Goal: Answer question/provide support: Share knowledge or assist other users

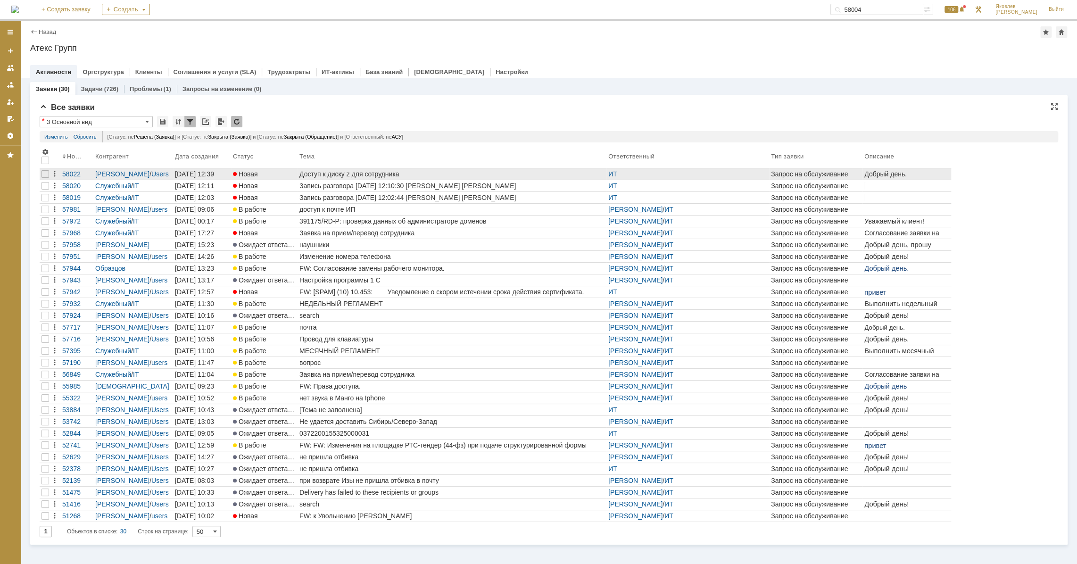
click at [362, 174] on div "Доступ к диску z для сотрудника" at bounding box center [451, 174] width 305 height 8
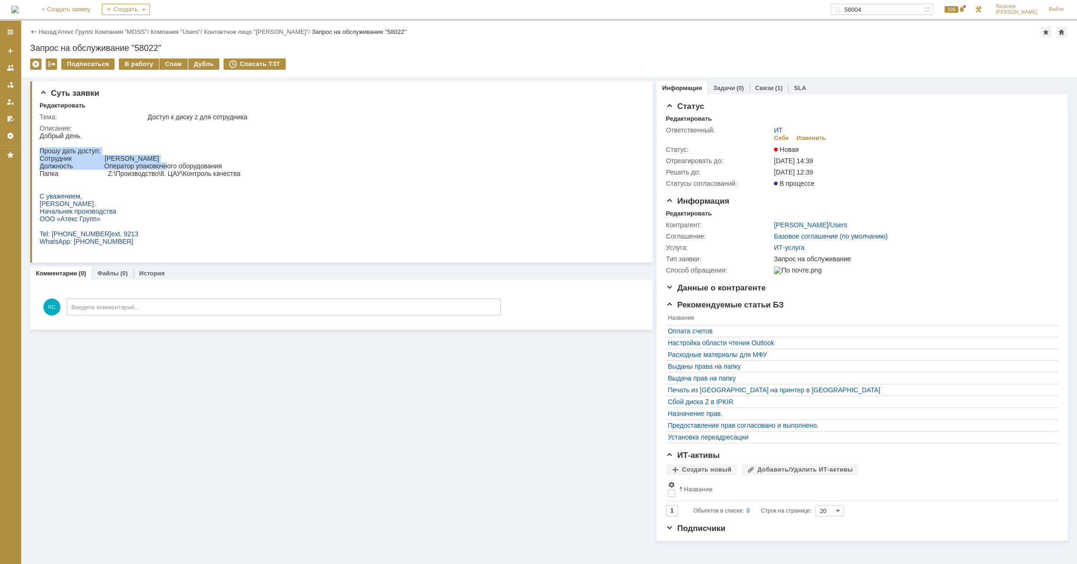
drag, startPoint x: 124, startPoint y: 149, endPoint x: 176, endPoint y: 169, distance: 55.9
click at [167, 165] on body "Добрый день. Прошу дать доступ: Сотрудник [PERSON_NAME] Должность Оператор упак…" at bounding box center [140, 188] width 201 height 113
click at [177, 169] on p "Должность Оператор упаковочного оборудования" at bounding box center [140, 166] width 201 height 8
drag, startPoint x: 158, startPoint y: 173, endPoint x: 200, endPoint y: 173, distance: 42.9
click at [200, 173] on p "Папка Z:\Производство\8. ЦАУ\Контроль качества​" at bounding box center [140, 174] width 201 height 8
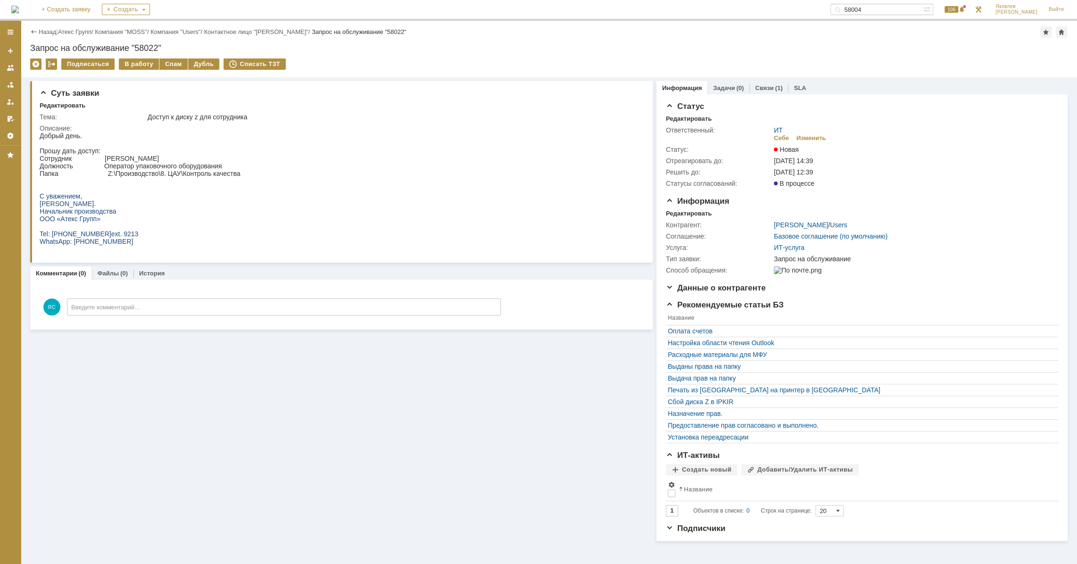
click at [204, 172] on p "Папка Z:\Производство\8. ЦАУ\Контроль качества​" at bounding box center [140, 174] width 201 height 8
drag, startPoint x: 166, startPoint y: 169, endPoint x: 196, endPoint y: 171, distance: 30.2
click at [196, 171] on body "Добрый день. Прошу дать доступ: Сотрудник [PERSON_NAME] Должность Оператор упак…" at bounding box center [140, 188] width 201 height 113
drag, startPoint x: 196, startPoint y: 171, endPoint x: 201, endPoint y: 174, distance: 6.1
click at [198, 171] on p "Папка Z:\Производство\8. ЦАУ\Контроль качества​" at bounding box center [140, 174] width 201 height 8
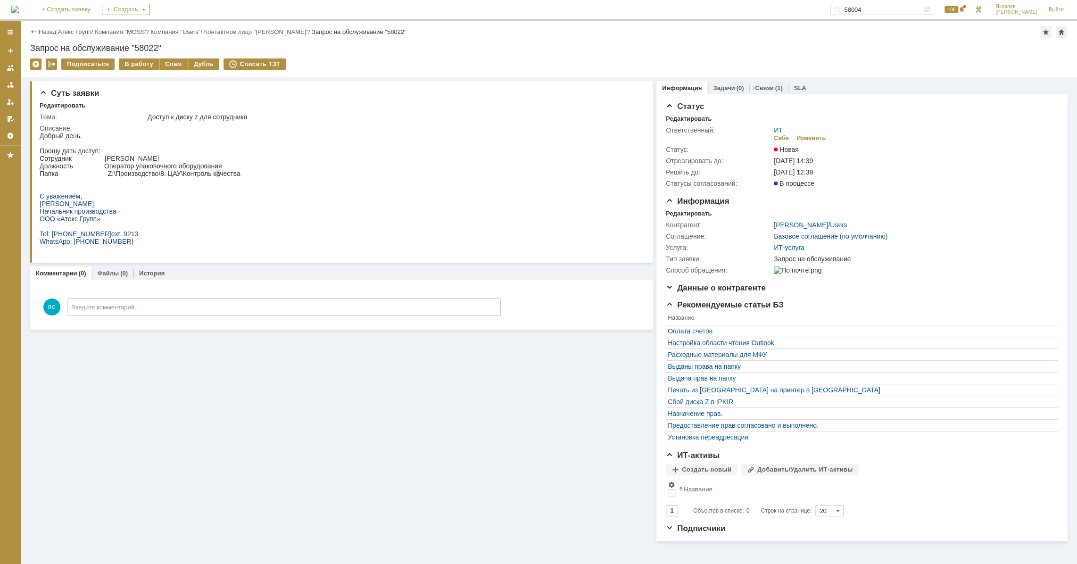
click at [216, 172] on p "Папка Z:\Производство\8. ЦАУ\Контроль качества​" at bounding box center [140, 174] width 201 height 8
drag, startPoint x: 148, startPoint y: 177, endPoint x: 233, endPoint y: 177, distance: 85.4
click at [192, 177] on p "Папка Z:\Производство\8. ЦАУ\Контроль качества​" at bounding box center [140, 174] width 201 height 8
drag, startPoint x: 233, startPoint y: 177, endPoint x: 239, endPoint y: 177, distance: 6.1
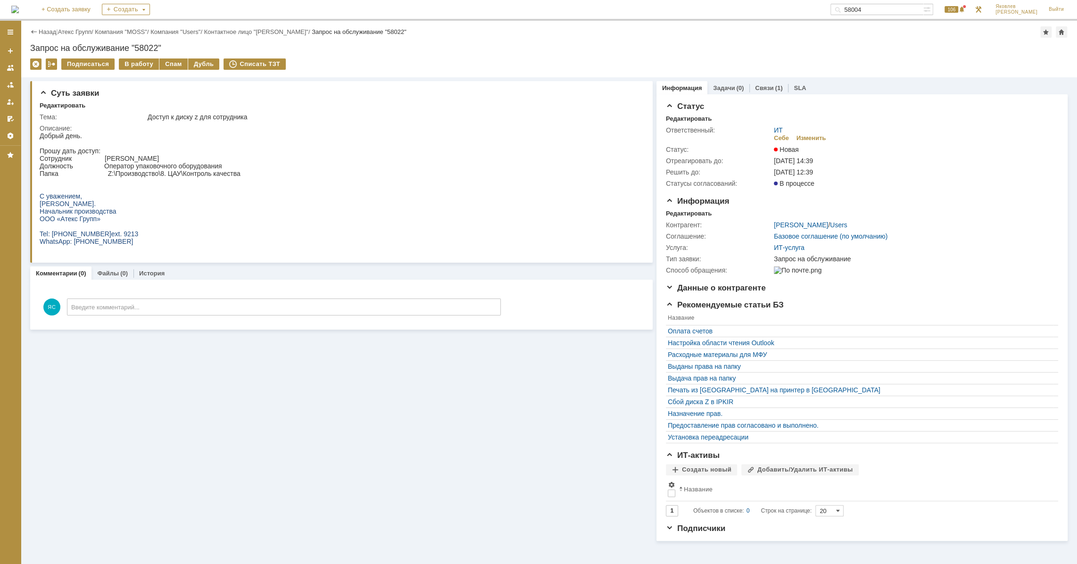
click at [233, 177] on p "Папка Z:\Производство\8. ЦАУ\Контроль качества​" at bounding box center [140, 174] width 201 height 8
click at [777, 85] on div "(1)" at bounding box center [779, 87] width 8 height 7
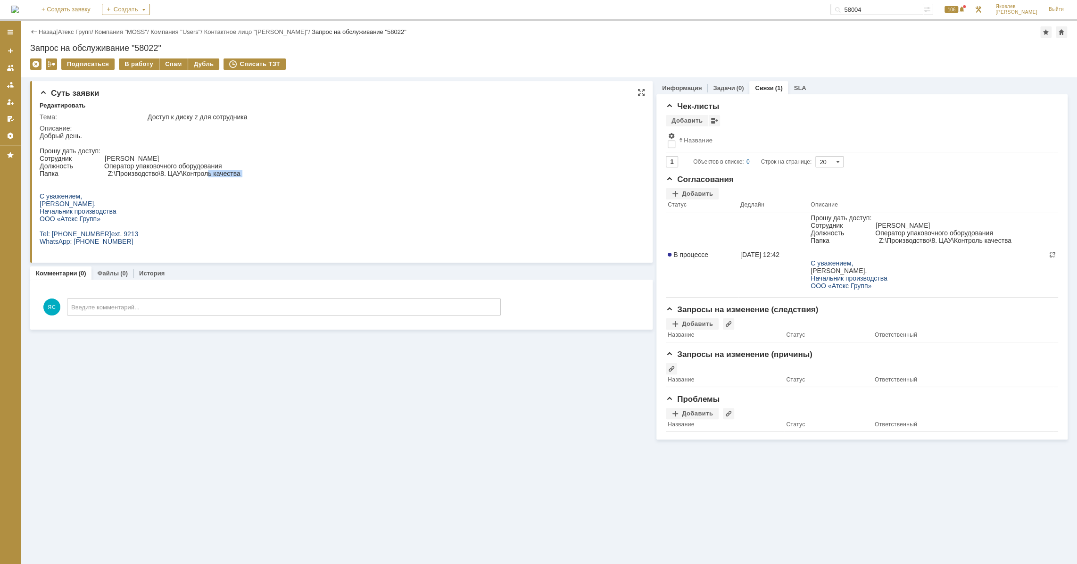
drag, startPoint x: 194, startPoint y: 177, endPoint x: 207, endPoint y: 176, distance: 13.7
click at [207, 176] on body "Добрый день. Прошу дать доступ: Сотрудник [PERSON_NAME] Должность Оператор упак…" at bounding box center [140, 188] width 201 height 113
click at [207, 174] on p "Папка Z:\Производство\8. ЦАУ\Контроль качества​" at bounding box center [140, 174] width 201 height 8
drag, startPoint x: 185, startPoint y: 174, endPoint x: 203, endPoint y: 174, distance: 17.9
click at [203, 174] on p "Папка Z:\Производство\8. ЦАУ\Контроль качества​" at bounding box center [140, 174] width 201 height 8
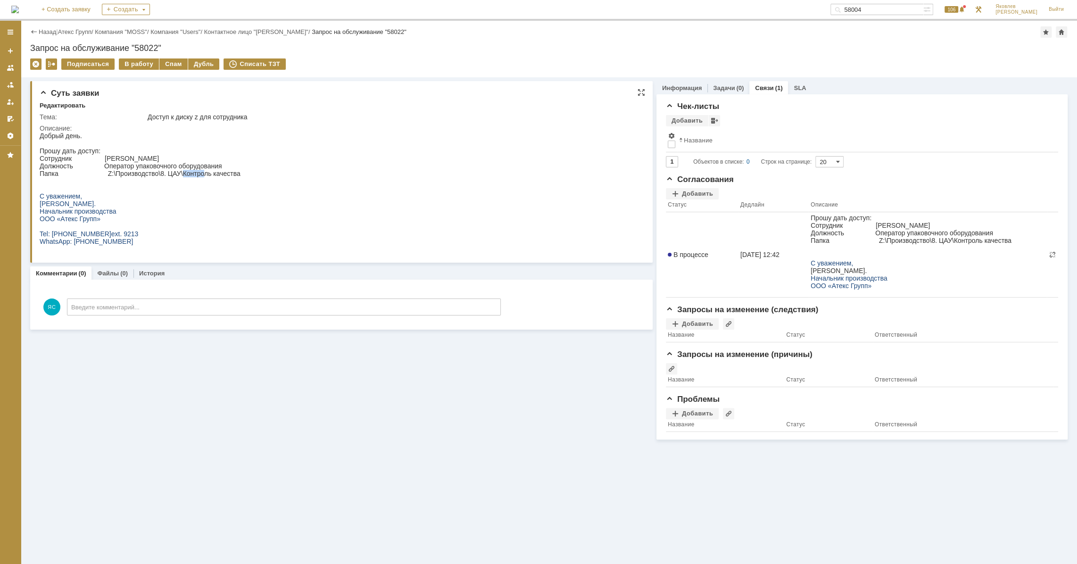
click at [198, 173] on p "Папка Z:\Производство\8. ЦАУ\Контроль качества​" at bounding box center [140, 174] width 201 height 8
drag, startPoint x: 166, startPoint y: 177, endPoint x: 216, endPoint y: 178, distance: 49.1
click at [216, 177] on p "Папка Z:\Производство\8. ЦАУ\Контроль качества​" at bounding box center [140, 174] width 201 height 8
drag, startPoint x: 176, startPoint y: 177, endPoint x: 202, endPoint y: 175, distance: 26.4
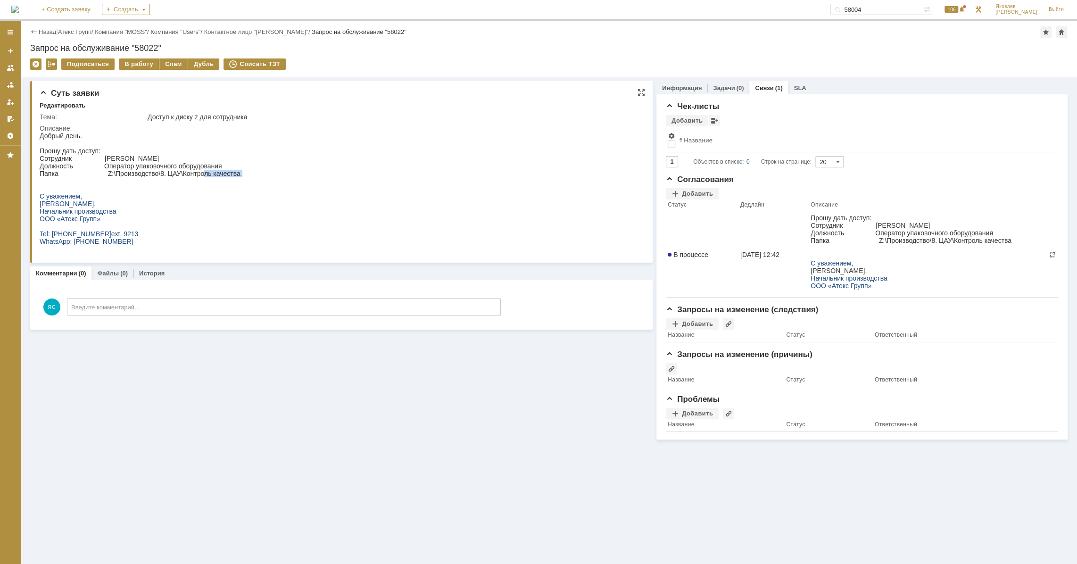
click at [202, 175] on body "Добрый день. Прошу дать доступ: Сотрудник [PERSON_NAME] Должность Оператор упак…" at bounding box center [140, 188] width 201 height 113
click at [202, 175] on p "Папка Z:\Производство\8. ЦАУ\Контроль качества​" at bounding box center [140, 174] width 201 height 8
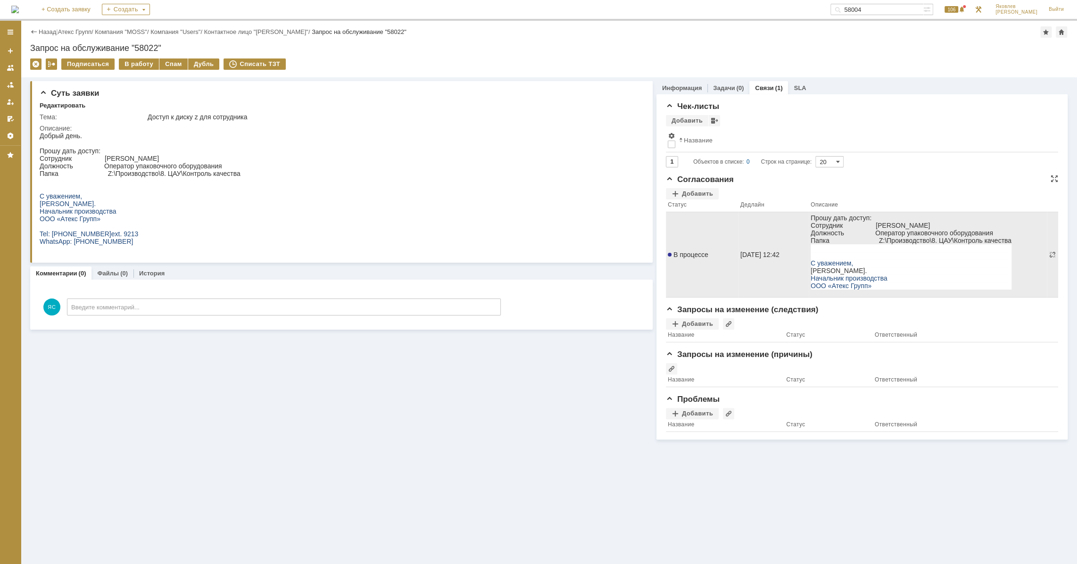
click at [680, 255] on span "В процессе" at bounding box center [688, 255] width 41 height 8
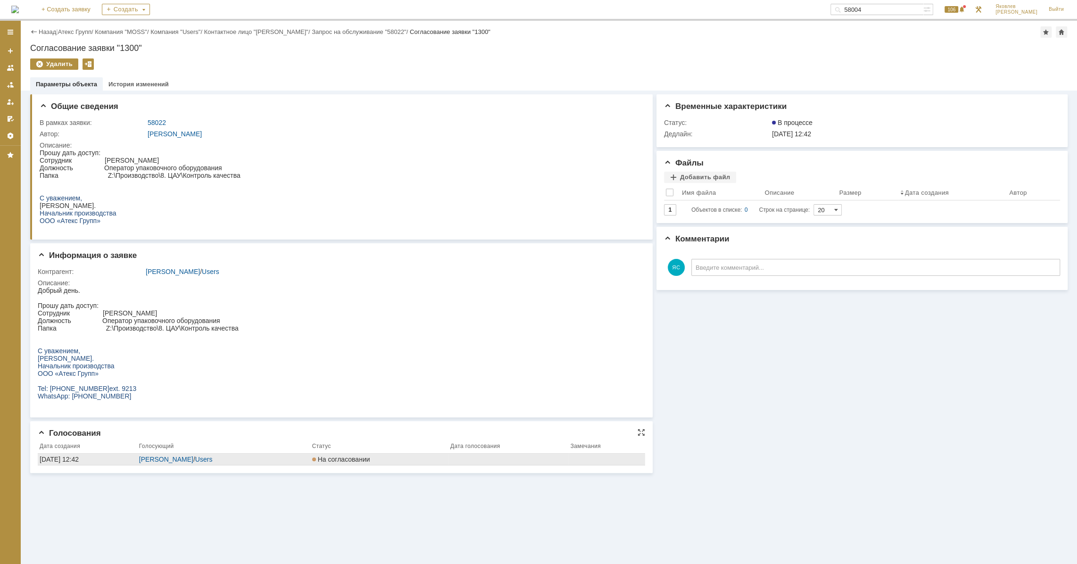
click at [91, 458] on div "[DATE] 12:42" at bounding box center [88, 460] width 96 height 8
click at [213, 329] on p "Папка Z:\Производство\8. ЦАУ\Контроль качества​" at bounding box center [138, 328] width 201 height 8
click at [217, 329] on p "Папка Z:\Производство\8. ЦАУ\Контроль качества​" at bounding box center [138, 328] width 201 height 8
drag, startPoint x: 252, startPoint y: 332, endPoint x: 192, endPoint y: 332, distance: 59.4
click at [192, 332] on html "Добрый день. Прошу дать доступ: Сотрудник [PERSON_NAME] Должность Оператор упак…" at bounding box center [338, 343] width 601 height 113
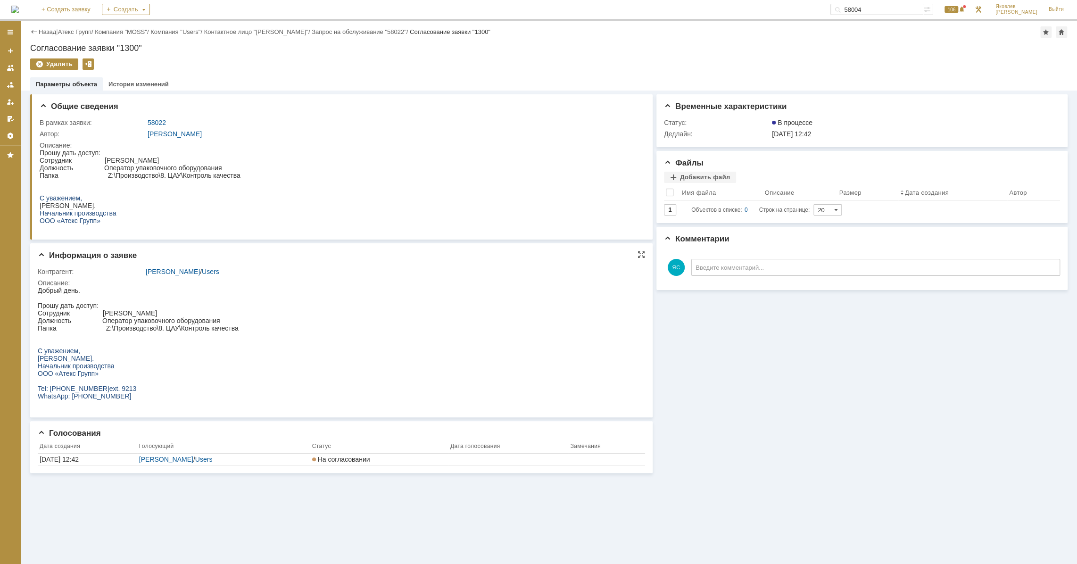
click at [191, 330] on p "Папка Z:\Производство\8. ЦАУ\Контроль качества​" at bounding box center [138, 328] width 201 height 8
drag, startPoint x: 134, startPoint y: 332, endPoint x: 199, endPoint y: 330, distance: 65.6
click at [199, 330] on p "Папка Z:\Производство\8. ЦАУ\Контроль качества​" at bounding box center [138, 328] width 201 height 8
click at [264, 327] on html "Добрый день. Прошу дать доступ: Сотрудник [PERSON_NAME] Должность Оператор упак…" at bounding box center [338, 343] width 601 height 113
drag, startPoint x: 179, startPoint y: 324, endPoint x: 203, endPoint y: 325, distance: 23.6
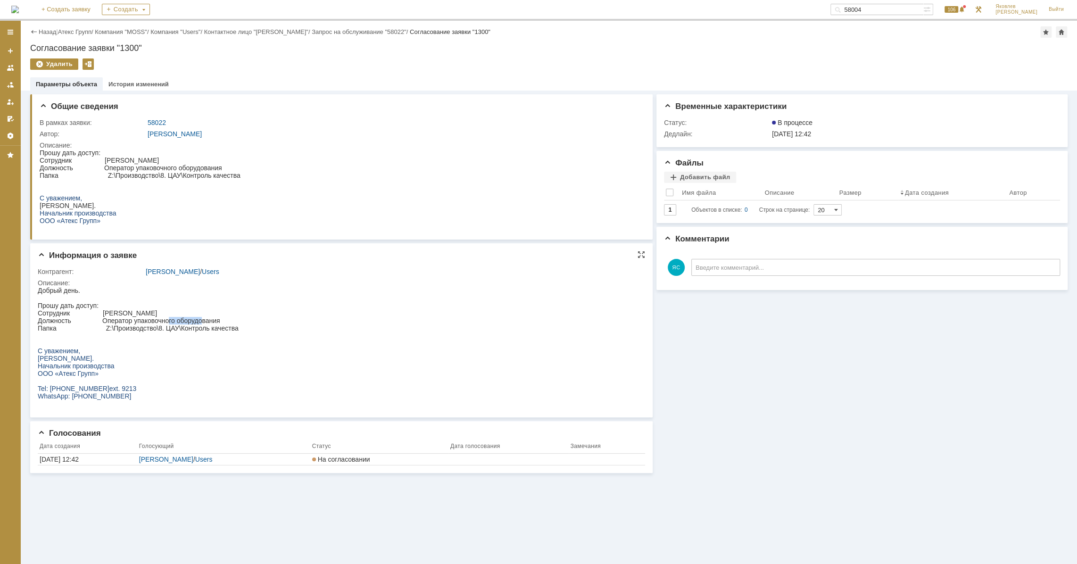
click at [202, 324] on p "Должность Оператор упаковочного оборудования" at bounding box center [138, 321] width 201 height 8
click at [203, 325] on p "Папка Z:\Производство\8. ЦАУ\Контроль качества​" at bounding box center [138, 328] width 201 height 8
drag, startPoint x: 166, startPoint y: 175, endPoint x: 209, endPoint y: 175, distance: 43.4
click at [209, 175] on p "Папка Z:\Производство\8. ЦАУ\Контроль качества" at bounding box center [140, 176] width 201 height 8
click at [229, 173] on p "Папка Z:\Производство\8. ЦАУ\Контроль качества" at bounding box center [140, 176] width 201 height 8
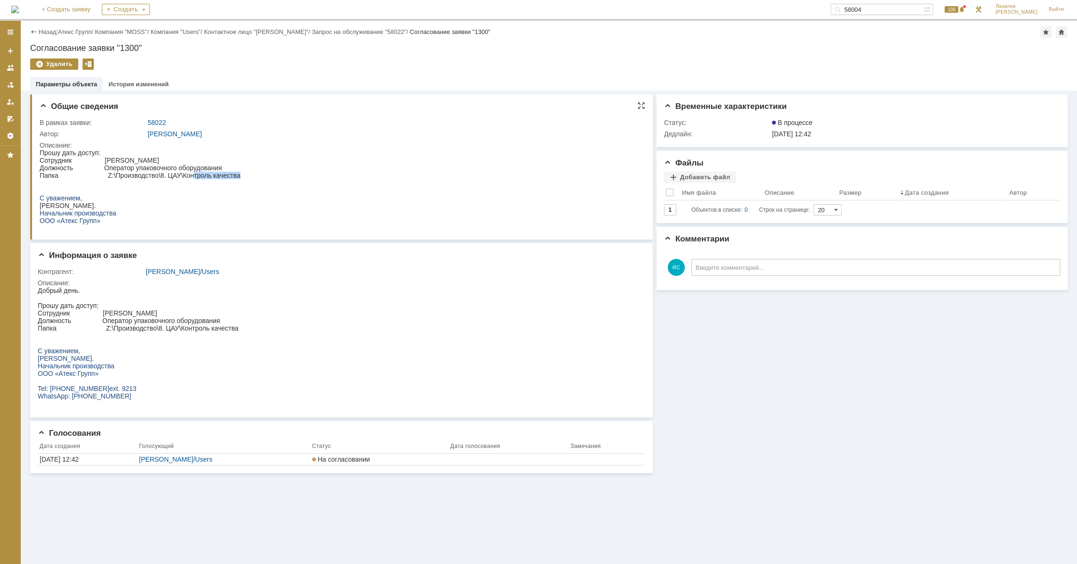
drag, startPoint x: 240, startPoint y: 177, endPoint x: 193, endPoint y: 175, distance: 46.7
click at [193, 175] on p "Папка Z:\Производство\8. ЦАУ\Контроль качества" at bounding box center [140, 176] width 201 height 8
drag, startPoint x: 181, startPoint y: 329, endPoint x: 230, endPoint y: 337, distance: 50.1
click at [230, 337] on body "Добрый день. Прошу дать доступ: Сотрудник [PERSON_NAME] Должность Оператор упак…" at bounding box center [138, 343] width 201 height 113
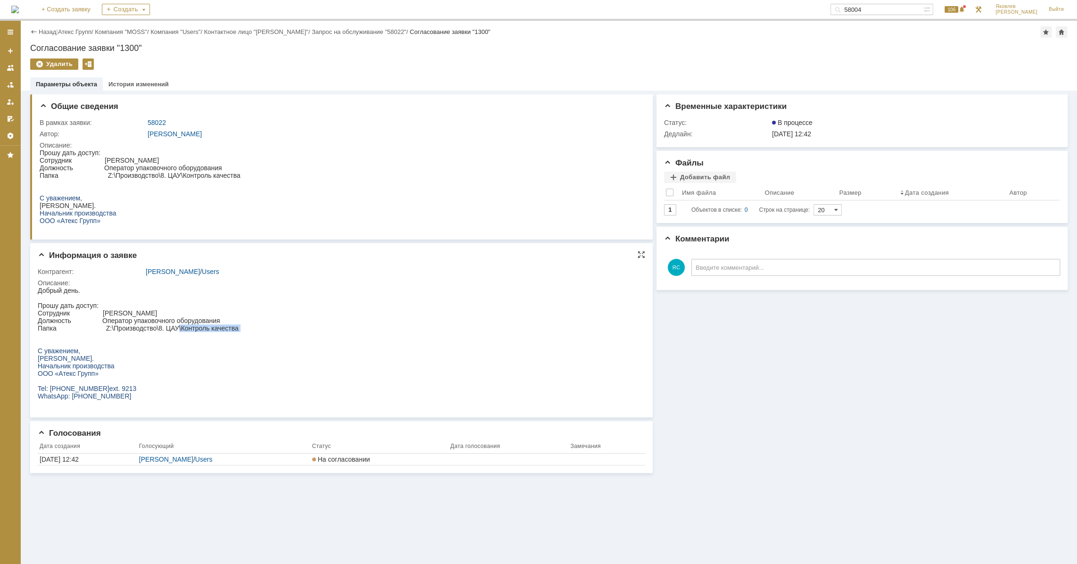
click at [230, 337] on p at bounding box center [138, 336] width 201 height 8
drag, startPoint x: 245, startPoint y: 335, endPoint x: 177, endPoint y: 327, distance: 68.8
click at [177, 327] on html "Добрый день. Прошу дать доступ: Сотрудник [PERSON_NAME] Должность Оператор упак…" at bounding box center [338, 343] width 601 height 113
click at [175, 327] on p "Папка Z:\Производство\8. ЦАУ\Контроль качества​" at bounding box center [138, 328] width 201 height 8
drag, startPoint x: 152, startPoint y: 328, endPoint x: 286, endPoint y: 328, distance: 133.5
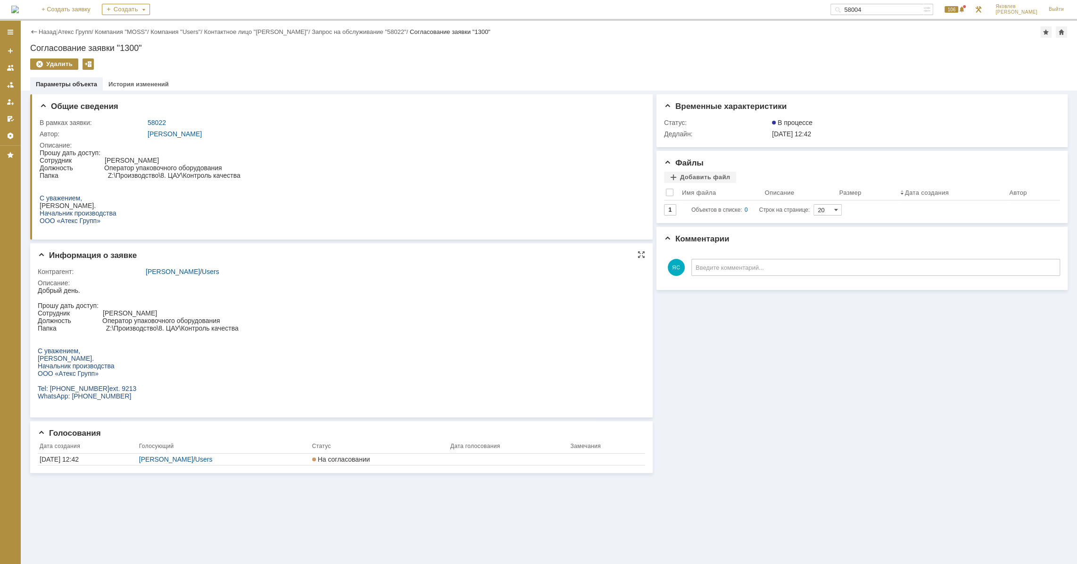
click at [286, 328] on html "Добрый день. Прошу дать доступ: Сотрудник [PERSON_NAME] Должность Оператор упак…" at bounding box center [338, 343] width 601 height 113
click at [286, 330] on html "Добрый день. Прошу дать доступ: Сотрудник [PERSON_NAME] Должность Оператор упак…" at bounding box center [338, 343] width 601 height 113
drag, startPoint x: 171, startPoint y: 330, endPoint x: 207, endPoint y: 330, distance: 36.8
click at [207, 330] on p "Папка Z:\Производство\8. ЦАУ\Контроль качества​" at bounding box center [138, 328] width 201 height 8
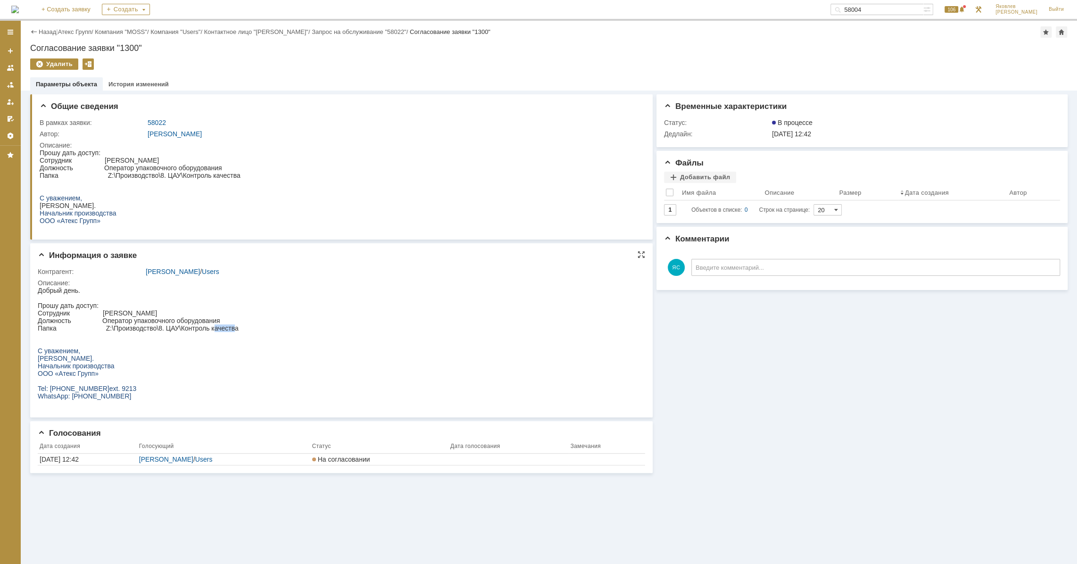
drag, startPoint x: 234, startPoint y: 330, endPoint x: 214, endPoint y: 328, distance: 20.4
click at [214, 328] on p "Папка Z:\Производство\8. ЦАУ\Контроль качества​" at bounding box center [138, 328] width 201 height 8
drag, startPoint x: 174, startPoint y: 329, endPoint x: 199, endPoint y: 329, distance: 24.0
click at [199, 329] on p "Папка Z:\Производство\8. ЦАУ\Контроль качества​" at bounding box center [138, 328] width 201 height 8
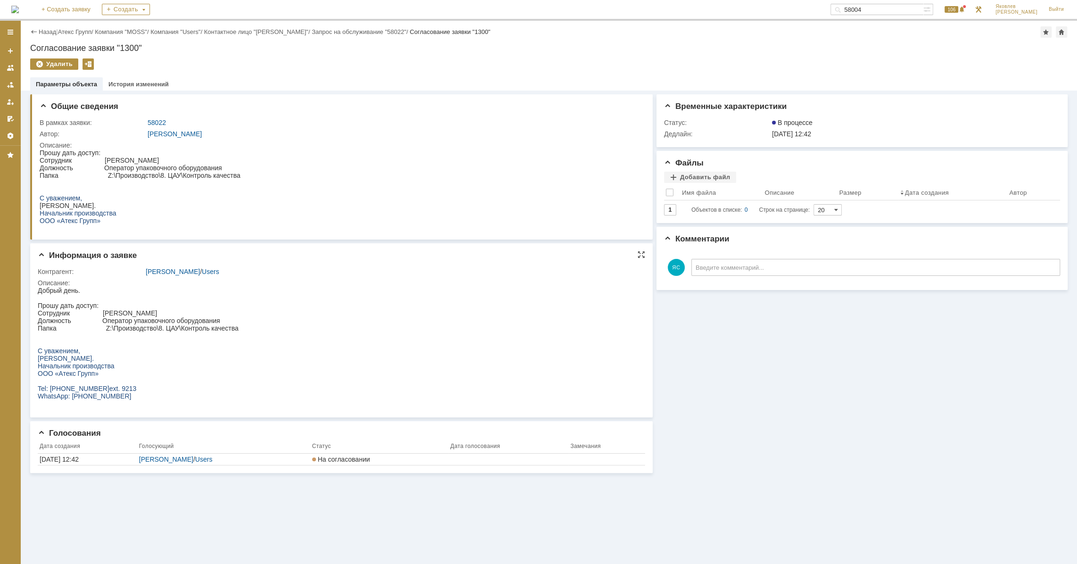
drag, startPoint x: 201, startPoint y: 329, endPoint x: 259, endPoint y: 340, distance: 59.4
click at [202, 329] on p "Папка Z:\Производство\8. ЦАУ\Контроль качества​" at bounding box center [138, 328] width 201 height 8
drag, startPoint x: 249, startPoint y: 332, endPoint x: 198, endPoint y: 329, distance: 51.5
click at [198, 329] on html "Добрый день. Прошу дать доступ: Сотрудник [PERSON_NAME] Должность Оператор упак…" at bounding box center [338, 343] width 601 height 113
click at [198, 329] on p "Папка Z:\Производство\8. ЦАУ\Контроль качества​" at bounding box center [138, 328] width 201 height 8
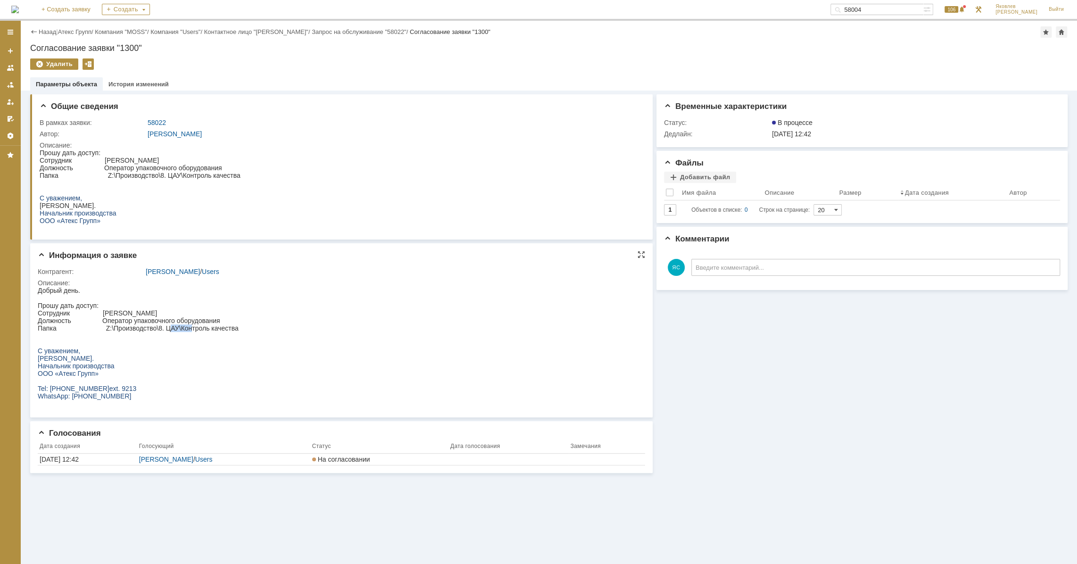
drag, startPoint x: 172, startPoint y: 330, endPoint x: 192, endPoint y: 330, distance: 20.3
click at [192, 330] on p "Папка Z:\Производство\8. ЦАУ\Контроль качества​" at bounding box center [138, 328] width 201 height 8
drag, startPoint x: 226, startPoint y: 327, endPoint x: 213, endPoint y: 327, distance: 13.2
click at [213, 327] on p "Папка Z:\Производство\8. ЦАУ\Контроль качества​" at bounding box center [138, 328] width 201 height 8
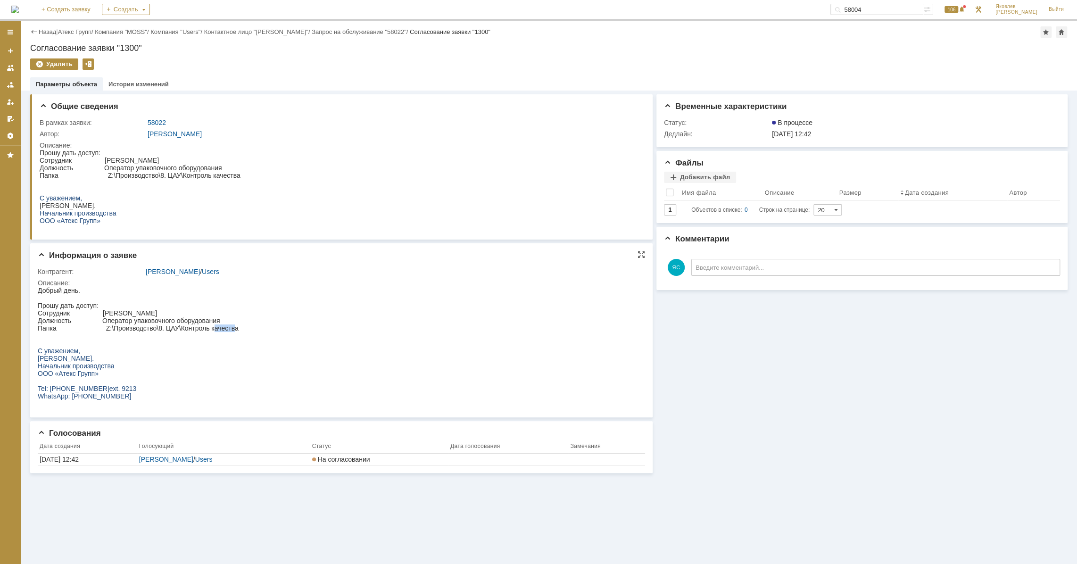
click at [213, 327] on p "Папка Z:\Производство\8. ЦАУ\Контроль качества​" at bounding box center [138, 328] width 201 height 8
drag, startPoint x: 165, startPoint y: 329, endPoint x: 207, endPoint y: 329, distance: 41.5
click at [207, 329] on p "Папка Z:\Производство\8. ЦАУ\Контроль качества​" at bounding box center [138, 328] width 201 height 8
drag, startPoint x: 152, startPoint y: 135, endPoint x: 138, endPoint y: 141, distance: 15.2
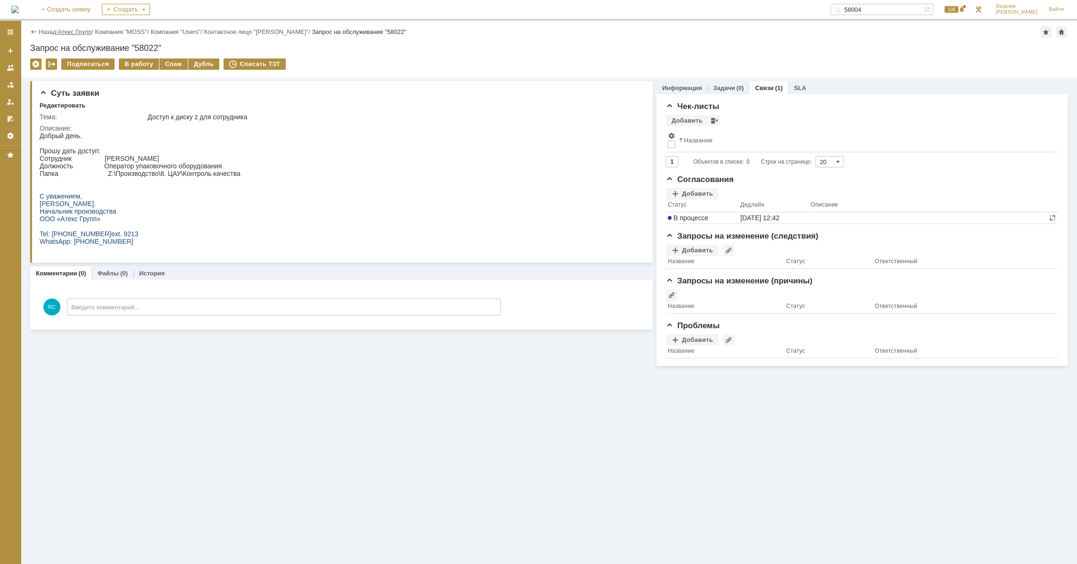
click at [75, 28] on link "Атекс Групп" at bounding box center [74, 31] width 33 height 7
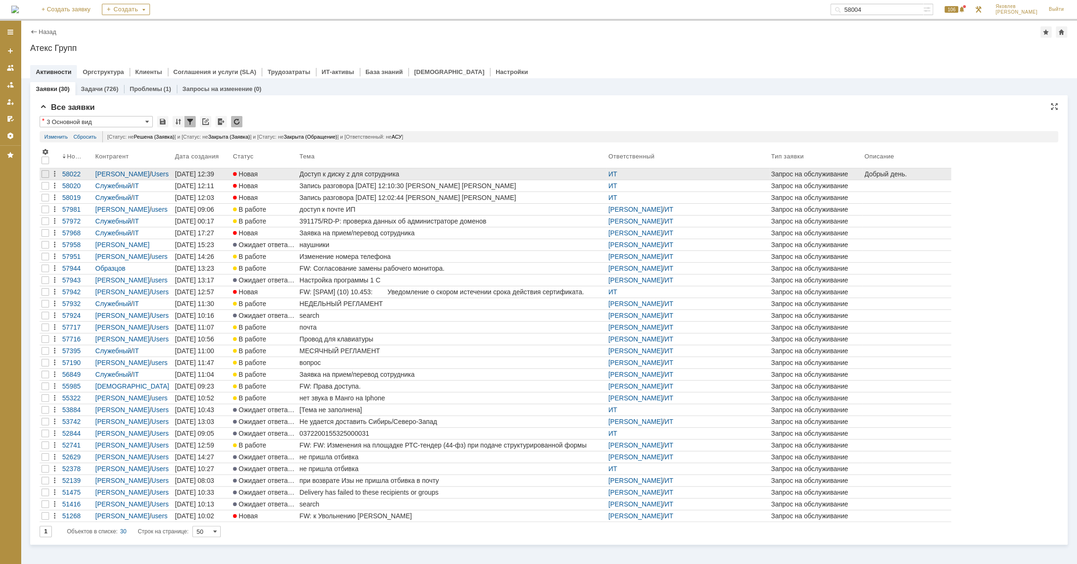
click at [339, 173] on div "Доступ к диску z для сотрудника" at bounding box center [451, 174] width 305 height 8
